Goal: Transaction & Acquisition: Purchase product/service

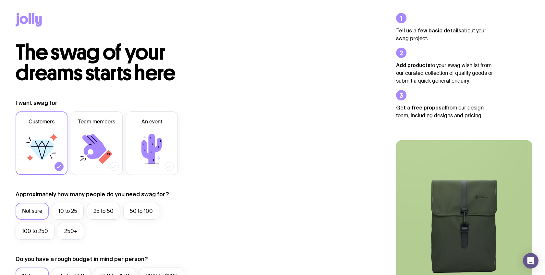
click at [36, 27] on div at bounding box center [192, 21] width 352 height 42
click at [35, 23] on icon at bounding box center [29, 20] width 26 height 14
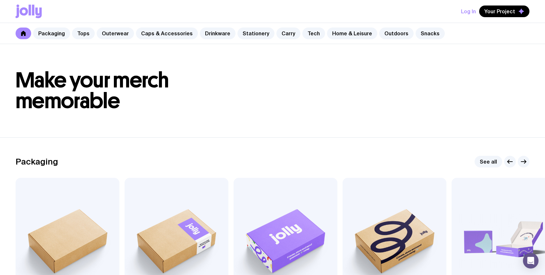
click at [221, 108] on h1 "Make your merch memorable" at bounding box center [273, 91] width 514 height 42
click at [20, 31] on link at bounding box center [24, 34] width 16 height 12
click at [251, 38] on link "Stationery" at bounding box center [255, 34] width 37 height 12
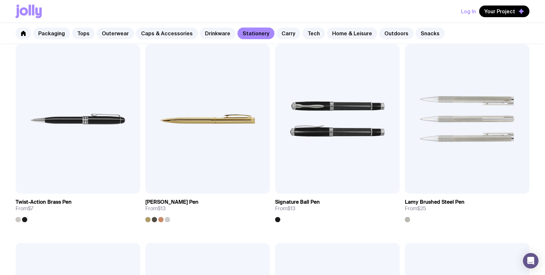
scroll to position [324, 0]
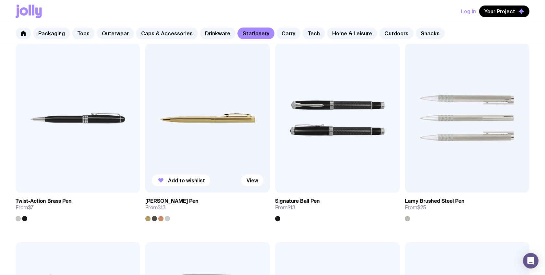
click at [153, 218] on div at bounding box center [154, 218] width 5 height 5
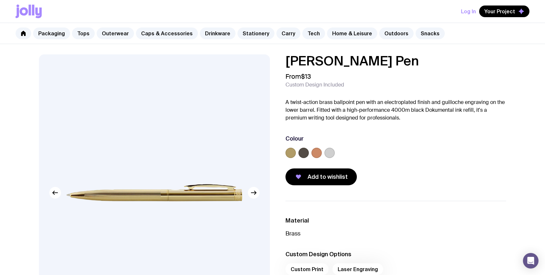
click at [300, 157] on div at bounding box center [303, 153] width 10 height 10
click at [303, 151] on label at bounding box center [303, 153] width 10 height 10
click at [0, 0] on input "radio" at bounding box center [0, 0] width 0 height 0
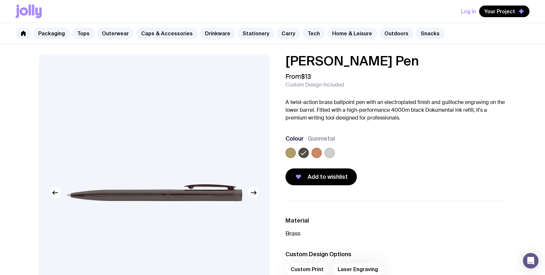
click at [253, 195] on icon "button" at bounding box center [254, 193] width 8 height 8
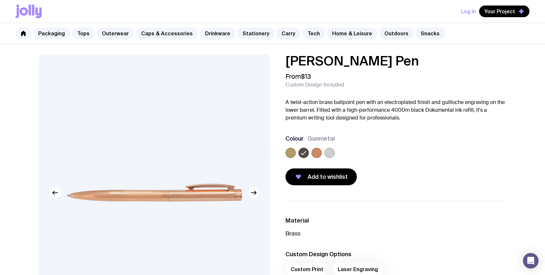
click at [253, 195] on icon "button" at bounding box center [254, 193] width 8 height 8
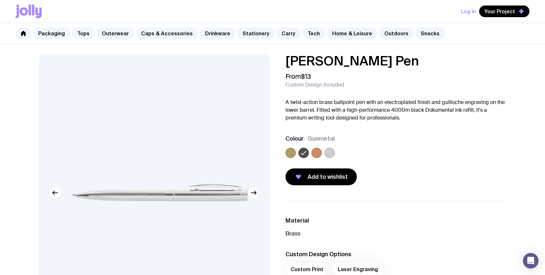
click at [253, 194] on icon "button" at bounding box center [254, 193] width 8 height 8
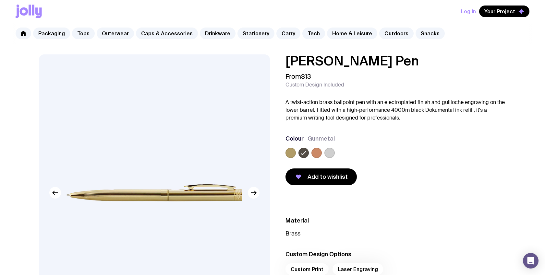
click at [305, 154] on icon at bounding box center [304, 153] width 8 height 8
click at [0, 0] on input "radio" at bounding box center [0, 0] width 0 height 0
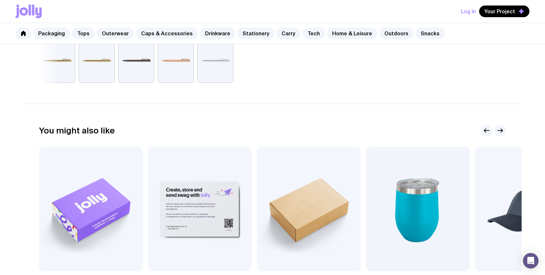
scroll to position [133, 0]
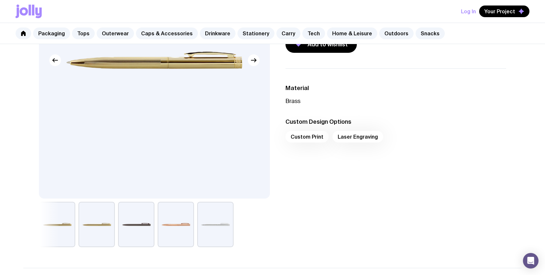
click at [356, 134] on div "Custom Print Laser Engraving" at bounding box center [396, 139] width 221 height 16
click at [356, 141] on div "Custom Print Laser Engraving" at bounding box center [396, 139] width 221 height 16
click at [350, 138] on div "Custom Print Laser Engraving" at bounding box center [396, 139] width 221 height 16
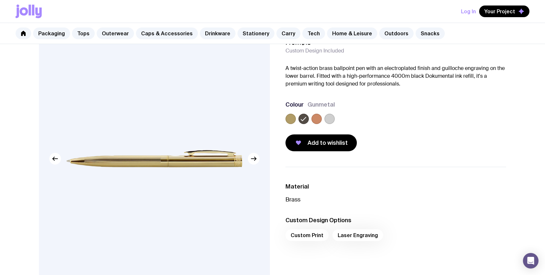
scroll to position [33, 0]
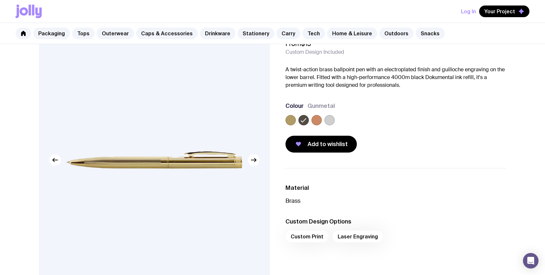
click at [307, 120] on label at bounding box center [303, 120] width 10 height 10
click at [0, 0] on input "radio" at bounding box center [0, 0] width 0 height 0
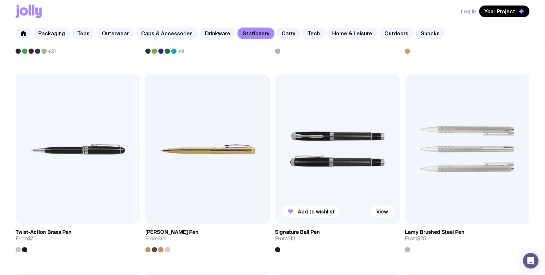
scroll to position [293, 0]
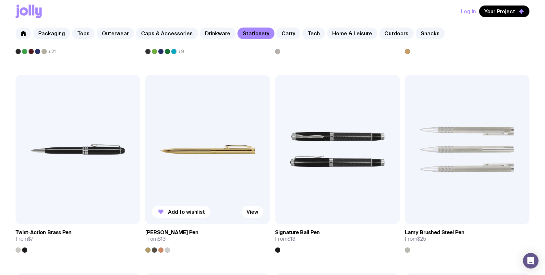
click at [202, 164] on img at bounding box center [207, 150] width 125 height 150
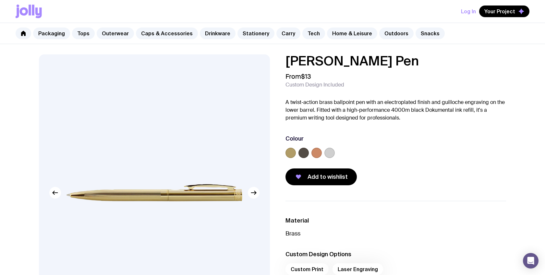
click at [303, 152] on label at bounding box center [303, 153] width 10 height 10
click at [0, 0] on input "radio" at bounding box center [0, 0] width 0 height 0
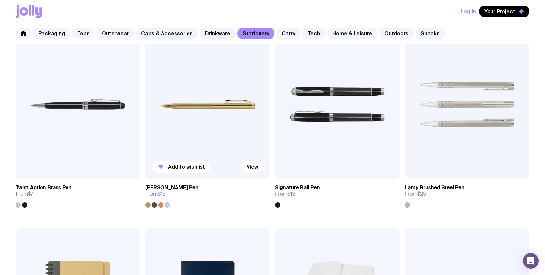
scroll to position [337, 0]
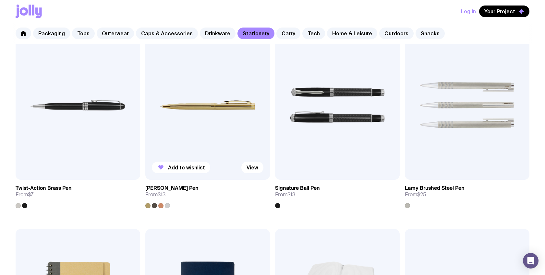
click at [189, 118] on img at bounding box center [207, 105] width 125 height 150
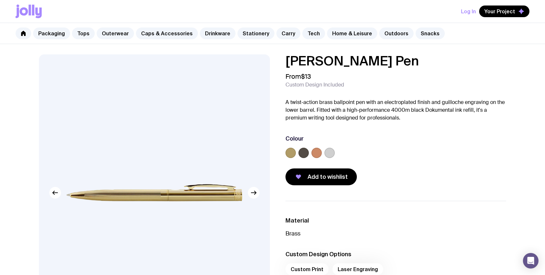
click at [304, 152] on label at bounding box center [303, 153] width 10 height 10
click at [0, 0] on input "radio" at bounding box center [0, 0] width 0 height 0
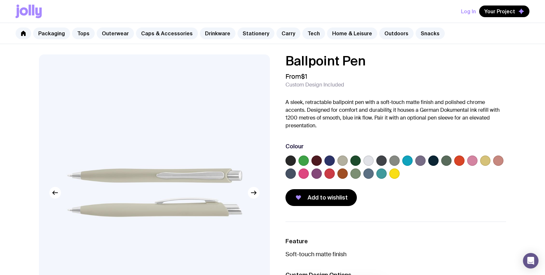
click at [332, 161] on label at bounding box center [329, 161] width 10 height 10
click at [0, 0] on input "radio" at bounding box center [0, 0] width 0 height 0
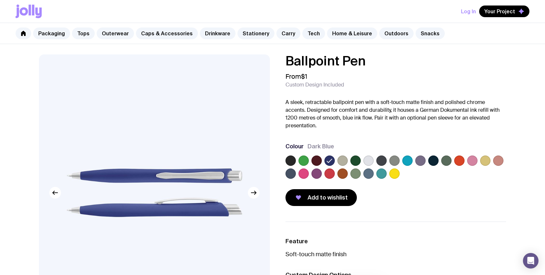
click at [347, 161] on label at bounding box center [342, 161] width 10 height 10
click at [0, 0] on input "radio" at bounding box center [0, 0] width 0 height 0
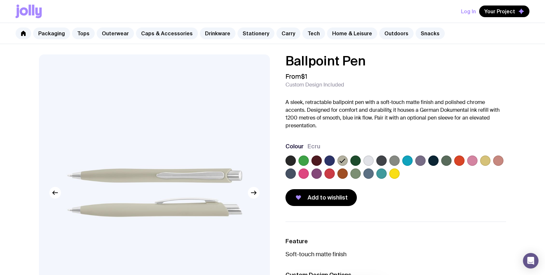
click at [368, 162] on label at bounding box center [368, 161] width 10 height 10
click at [0, 0] on input "radio" at bounding box center [0, 0] width 0 height 0
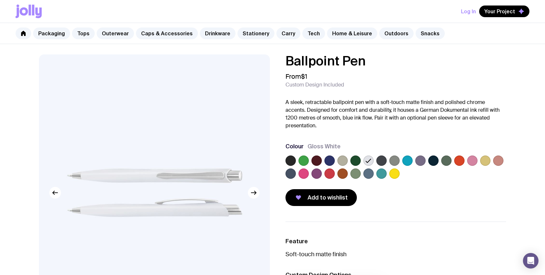
click at [387, 161] on div at bounding box center [396, 169] width 221 height 26
click at [382, 161] on label at bounding box center [381, 161] width 10 height 10
click at [0, 0] on input "radio" at bounding box center [0, 0] width 0 height 0
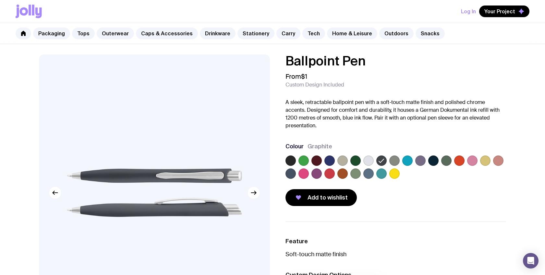
click at [393, 162] on label at bounding box center [394, 161] width 10 height 10
click at [0, 0] on input "radio" at bounding box center [0, 0] width 0 height 0
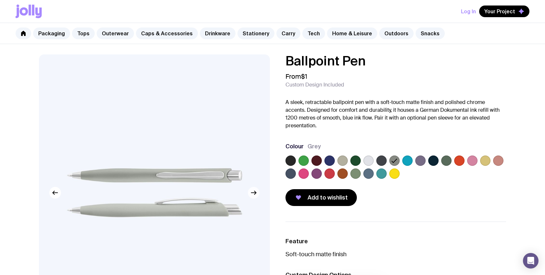
click at [249, 191] on button "button" at bounding box center [254, 193] width 12 height 12
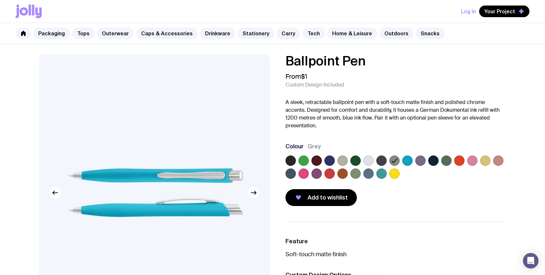
click at [249, 191] on button "button" at bounding box center [254, 193] width 12 height 12
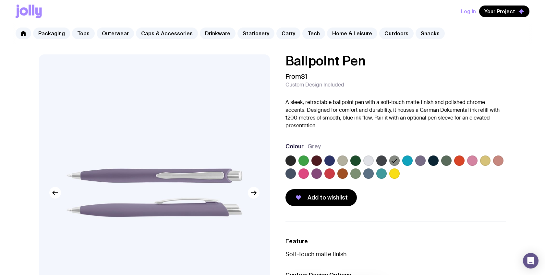
click at [484, 161] on label at bounding box center [485, 161] width 10 height 10
click at [0, 0] on input "radio" at bounding box center [0, 0] width 0 height 0
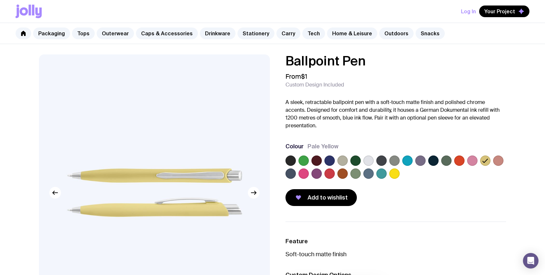
click at [503, 161] on div at bounding box center [498, 161] width 10 height 10
click at [497, 161] on label at bounding box center [498, 161] width 10 height 10
click at [0, 0] on input "radio" at bounding box center [0, 0] width 0 height 0
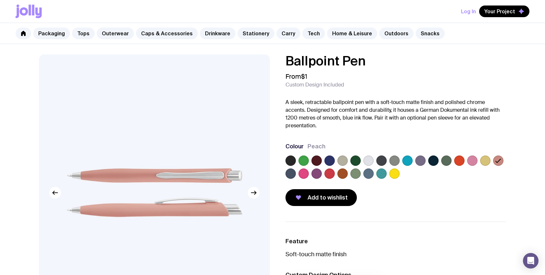
click at [475, 161] on label at bounding box center [472, 161] width 10 height 10
click at [0, 0] on input "radio" at bounding box center [0, 0] width 0 height 0
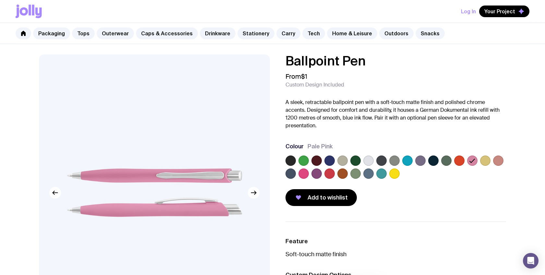
click at [392, 176] on label at bounding box center [394, 174] width 10 height 10
click at [0, 0] on input "radio" at bounding box center [0, 0] width 0 height 0
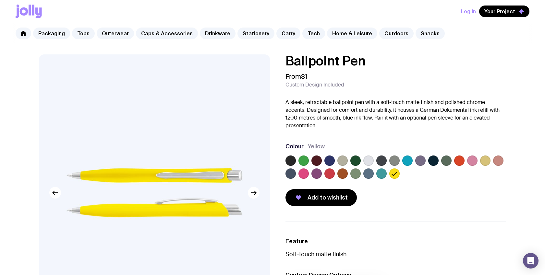
click at [379, 175] on label at bounding box center [381, 174] width 10 height 10
click at [0, 0] on input "radio" at bounding box center [0, 0] width 0 height 0
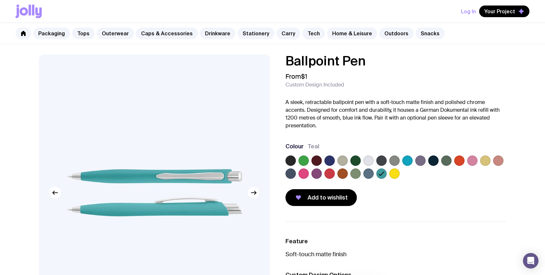
click at [361, 170] on div at bounding box center [396, 169] width 221 height 26
click at [367, 173] on label at bounding box center [368, 174] width 10 height 10
click at [0, 0] on input "radio" at bounding box center [0, 0] width 0 height 0
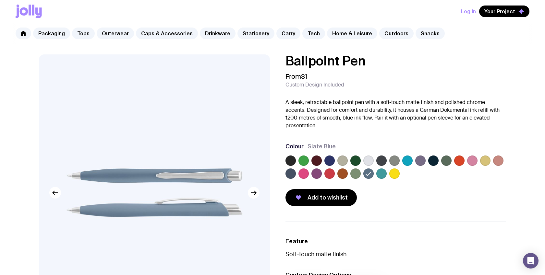
click at [355, 173] on label at bounding box center [355, 174] width 10 height 10
click at [0, 0] on input "radio" at bounding box center [0, 0] width 0 height 0
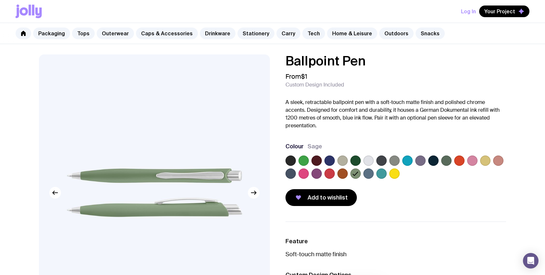
click at [366, 174] on label at bounding box center [368, 174] width 10 height 10
click at [0, 0] on input "radio" at bounding box center [0, 0] width 0 height 0
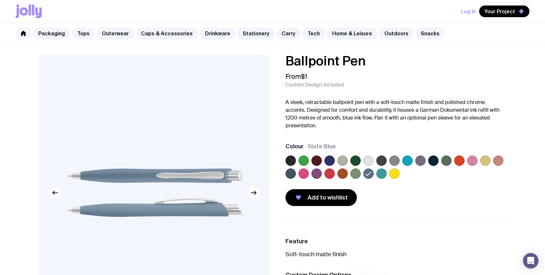
click at [355, 174] on label at bounding box center [355, 174] width 10 height 10
click at [0, 0] on input "radio" at bounding box center [0, 0] width 0 height 0
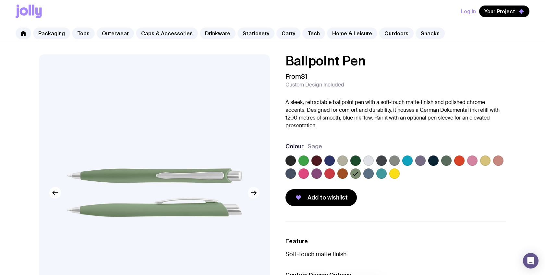
click at [257, 190] on button "button" at bounding box center [254, 193] width 12 height 12
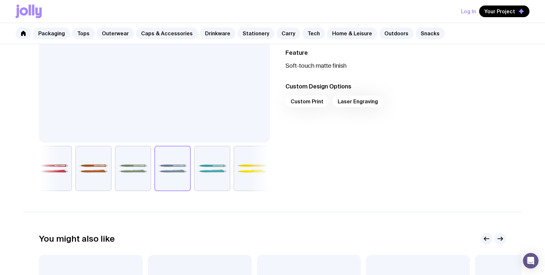
scroll to position [188, 0]
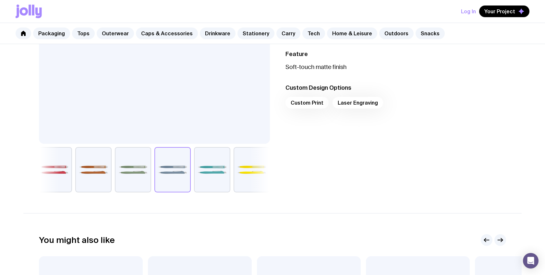
click at [353, 107] on div "Custom Print Laser Engraving" at bounding box center [396, 105] width 221 height 16
click at [353, 105] on div "Custom Print Laser Engraving" at bounding box center [396, 105] width 221 height 16
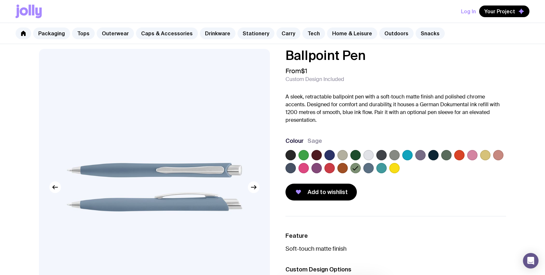
scroll to position [0, 0]
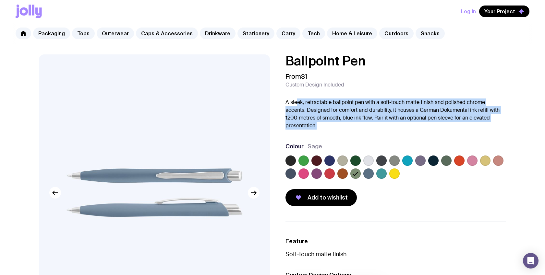
drag, startPoint x: 298, startPoint y: 102, endPoint x: 329, endPoint y: 126, distance: 39.1
click at [329, 126] on p "A sleek, retractable ballpoint pen with a soft-touch matte finish and polished …" at bounding box center [396, 114] width 221 height 31
click at [321, 124] on p "A sleek, retractable ballpoint pen with a soft-touch matte finish and polished …" at bounding box center [396, 114] width 221 height 31
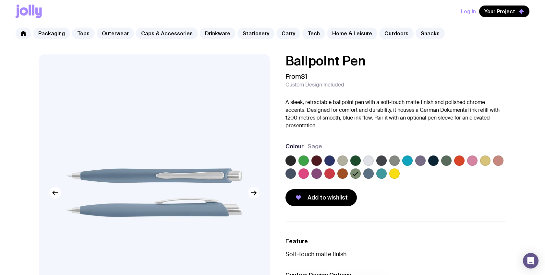
click at [255, 194] on icon "button" at bounding box center [254, 193] width 8 height 8
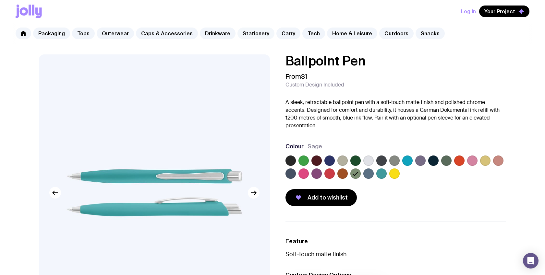
click at [253, 31] on link "Stationery" at bounding box center [255, 34] width 37 height 12
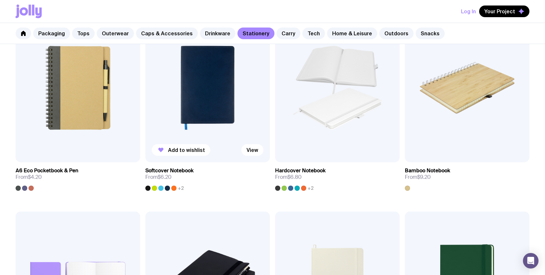
scroll to position [383, 0]
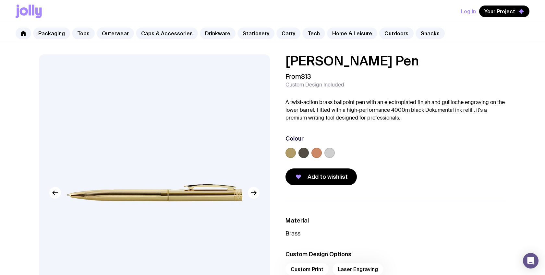
click at [303, 153] on label at bounding box center [303, 153] width 10 height 10
click at [0, 0] on input "radio" at bounding box center [0, 0] width 0 height 0
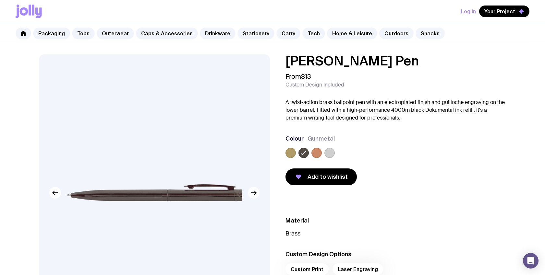
click at [257, 189] on button "button" at bounding box center [254, 193] width 12 height 12
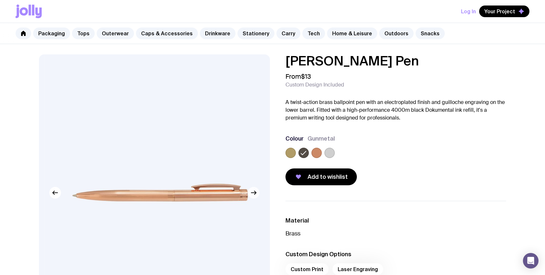
click at [256, 192] on icon "button" at bounding box center [255, 193] width 2 height 4
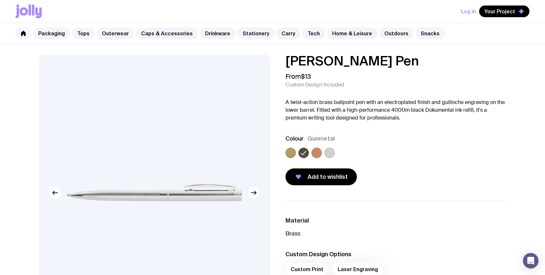
click at [303, 152] on icon at bounding box center [304, 153] width 8 height 8
click at [0, 0] on input "radio" at bounding box center [0, 0] width 0 height 0
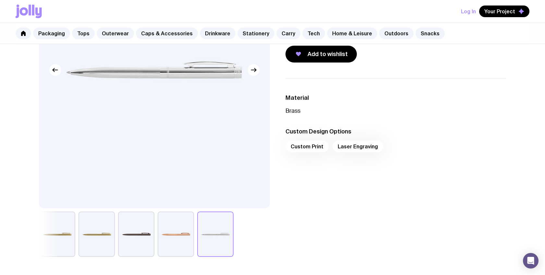
scroll to position [193, 0]
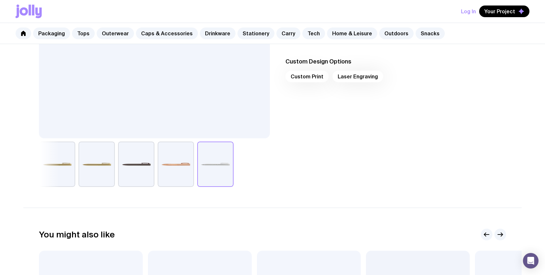
click at [342, 78] on div "Custom Print Laser Engraving" at bounding box center [396, 79] width 221 height 16
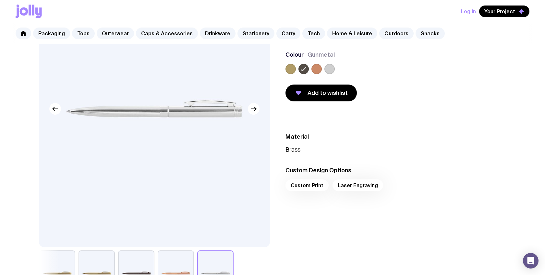
scroll to position [0, 0]
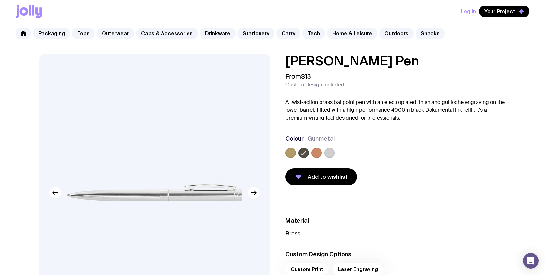
click at [474, 11] on button "Log In" at bounding box center [468, 12] width 15 height 12
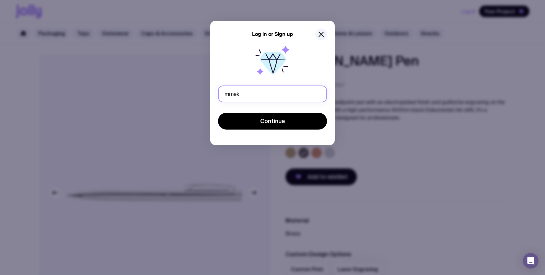
type input "mmekler@newington.nsw.edu.au"
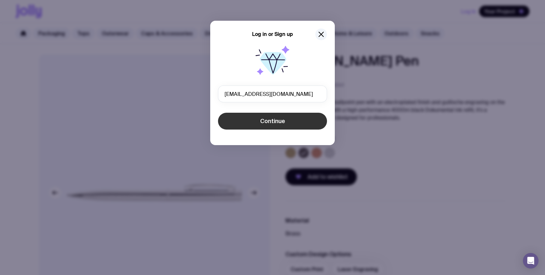
click at [264, 122] on span "Continue" at bounding box center [272, 121] width 25 height 8
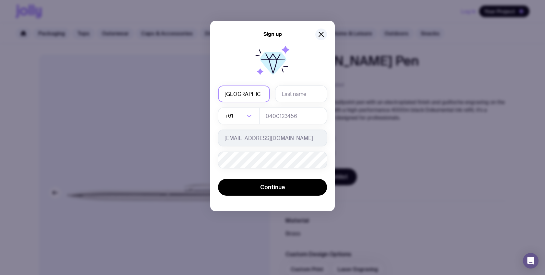
type input "Madison"
type input "Mekler"
click at [276, 117] on input "tel" at bounding box center [293, 116] width 68 height 17
type input "422422888"
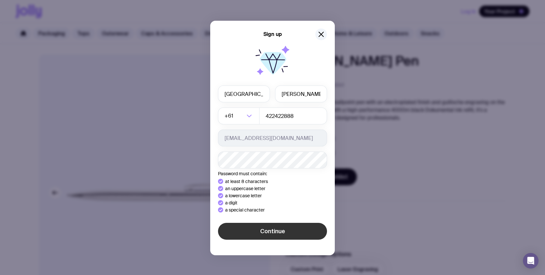
click at [265, 230] on div "Sign up Madison Mekler +61 Loading... 422422888 mmekler@newington.nsw.edu.au Pa…" at bounding box center [272, 138] width 125 height 235
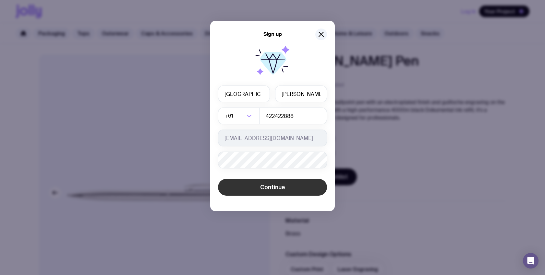
click at [269, 188] on span "Continue" at bounding box center [272, 188] width 25 height 8
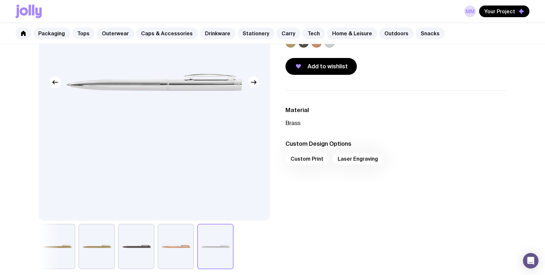
click at [347, 161] on div "Custom Print Laser Engraving" at bounding box center [396, 161] width 221 height 16
click at [318, 161] on div "Custom Print Laser Engraving" at bounding box center [396, 161] width 221 height 16
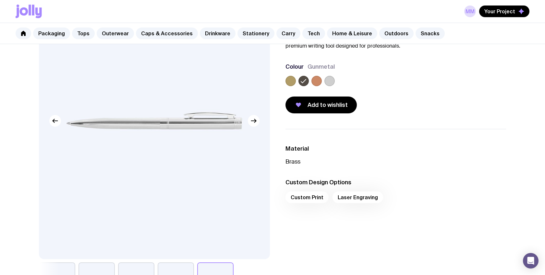
scroll to position [72, 0]
click at [322, 106] on span "Add to wishlist" at bounding box center [328, 106] width 40 height 8
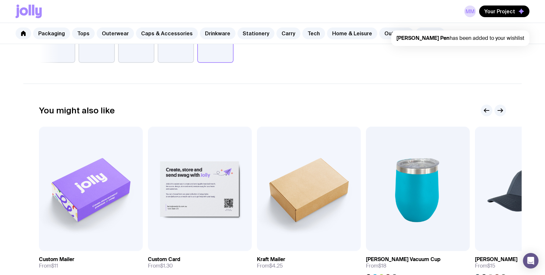
scroll to position [0, 0]
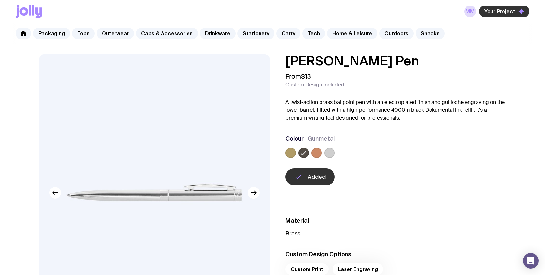
click at [506, 11] on span "Your Project" at bounding box center [499, 11] width 31 height 6
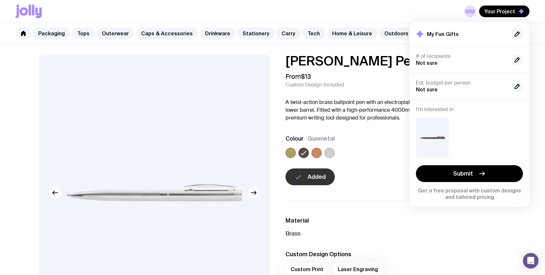
click at [520, 58] on icon "button" at bounding box center [517, 60] width 8 height 8
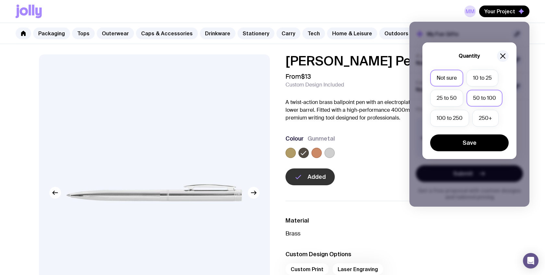
click at [481, 95] on label "50 to 100" at bounding box center [485, 98] width 36 height 17
click at [0, 0] on input "50 to 100" at bounding box center [0, 0] width 0 height 0
click at [474, 140] on button "Save" at bounding box center [469, 143] width 79 height 17
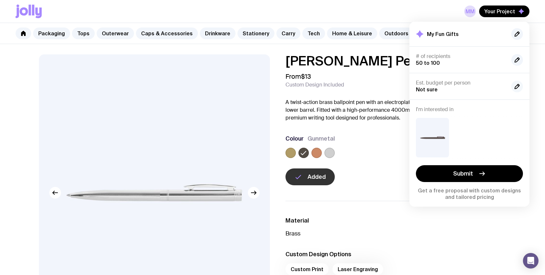
click at [518, 87] on icon "button" at bounding box center [517, 87] width 8 height 8
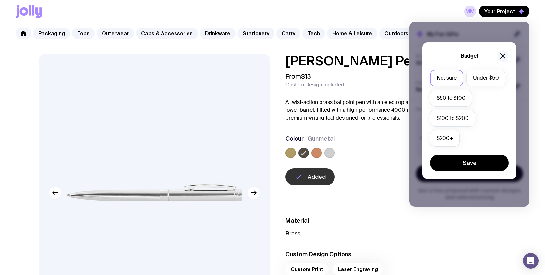
click at [505, 54] on icon "button" at bounding box center [503, 56] width 8 height 8
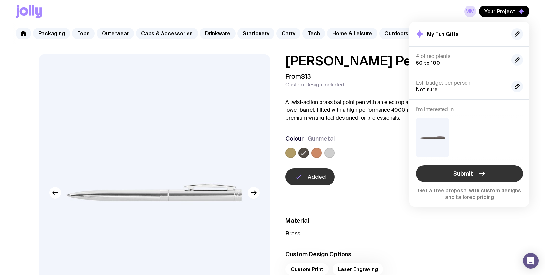
click at [476, 177] on button "Submit" at bounding box center [469, 173] width 107 height 17
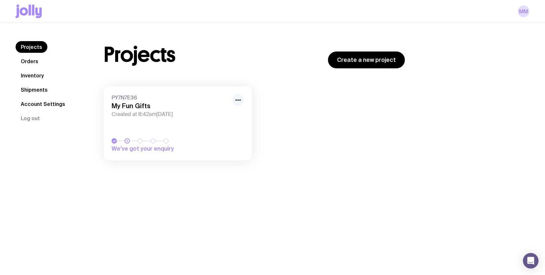
click at [37, 63] on link "Orders" at bounding box center [30, 61] width 28 height 12
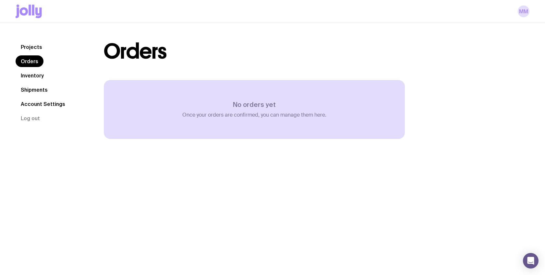
click at [31, 50] on link "Projects" at bounding box center [32, 47] width 32 height 12
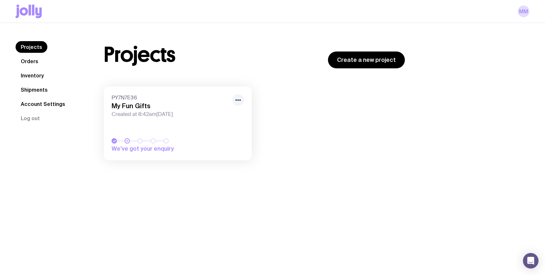
click at [26, 10] on icon at bounding box center [24, 11] width 8 height 8
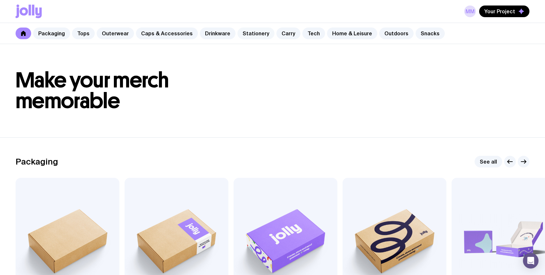
click at [256, 37] on link "Stationery" at bounding box center [255, 34] width 37 height 12
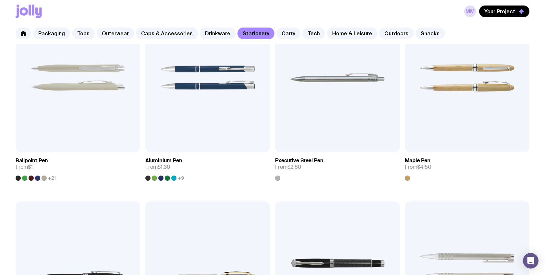
scroll to position [162, 0]
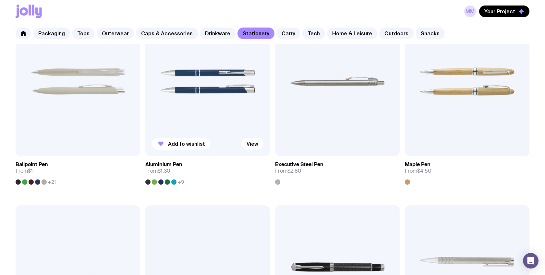
click at [205, 104] on img at bounding box center [207, 82] width 125 height 150
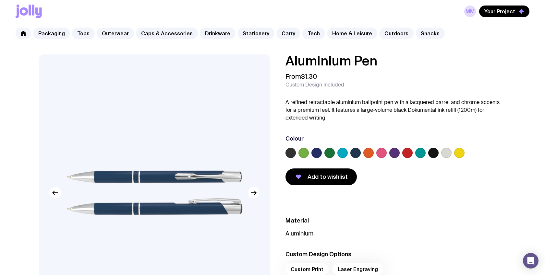
click at [336, 153] on div at bounding box center [396, 154] width 221 height 13
click at [305, 153] on label at bounding box center [303, 153] width 10 height 10
click at [0, 0] on input "radio" at bounding box center [0, 0] width 0 height 0
